Goal: Information Seeking & Learning: Find specific fact

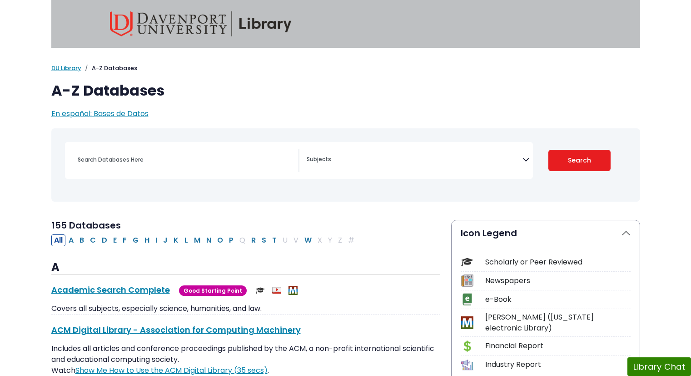
select select "Database Subject Filter"
click at [212, 163] on input "Search database by title or keyword" at bounding box center [185, 159] width 226 height 13
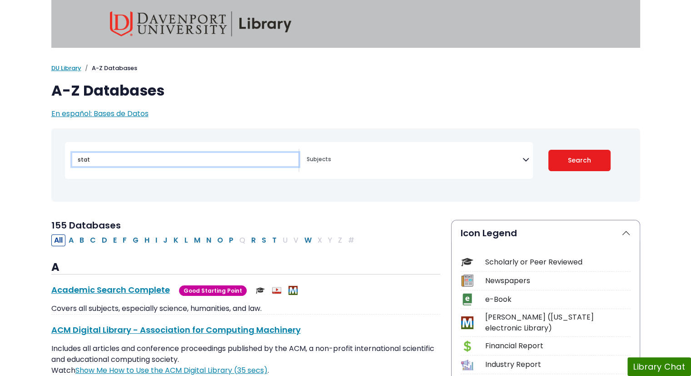
type input "stat"
click at [549, 150] on button "Search" at bounding box center [580, 160] width 62 height 21
select select "Database Subject Filter"
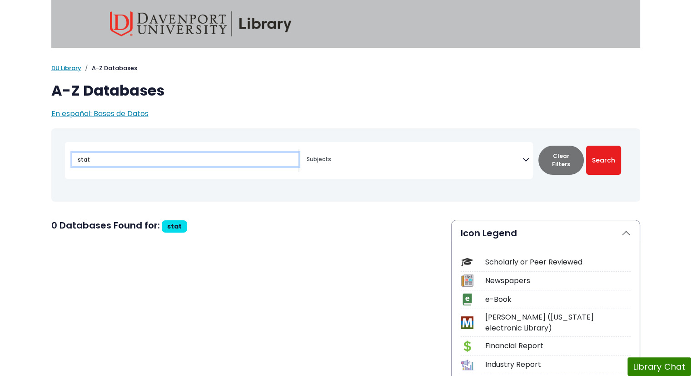
click at [196, 160] on input "stat" at bounding box center [185, 159] width 226 height 13
type input "statista"
click at [586, 145] on button "Search" at bounding box center [603, 159] width 35 height 29
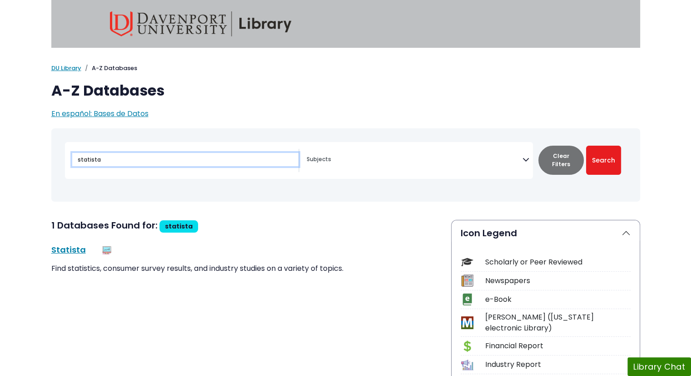
select select "Database Subject Filter"
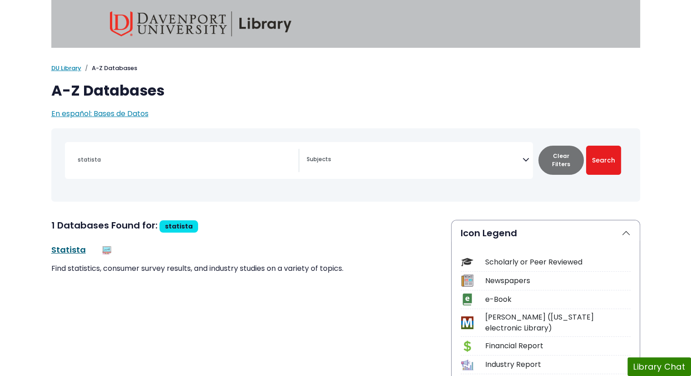
click at [73, 250] on link "Statista This link opens in a new window" at bounding box center [68, 249] width 35 height 11
